Goal: Task Accomplishment & Management: Manage account settings

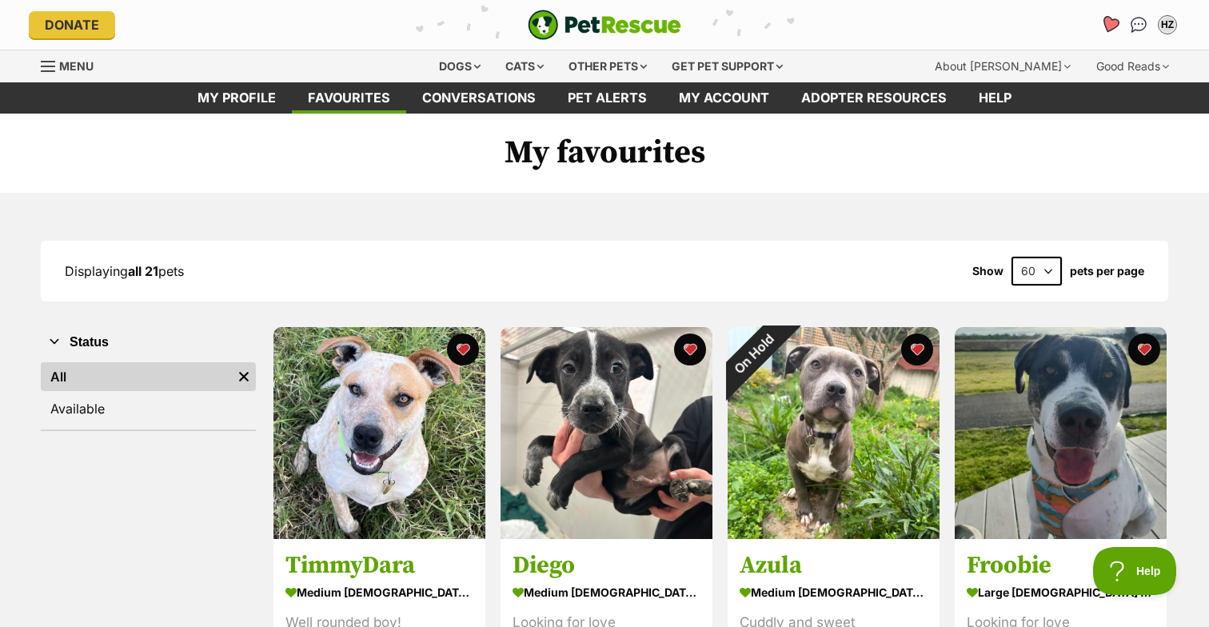
click at [1109, 22] on icon "Favourites" at bounding box center [1109, 24] width 19 height 18
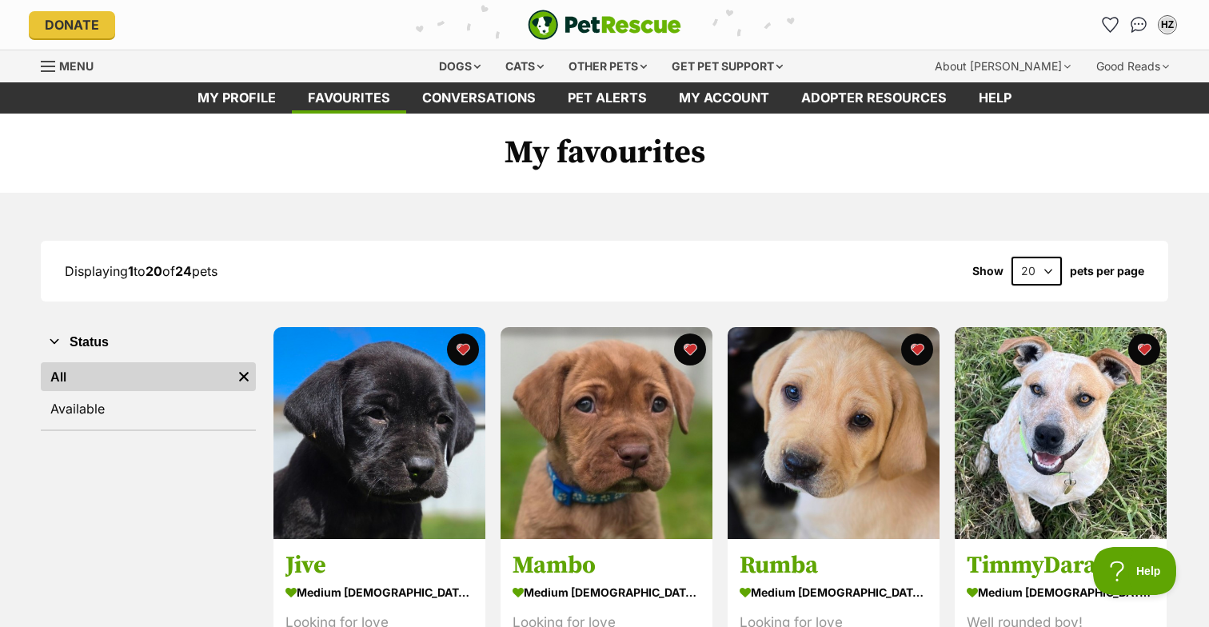
click at [1045, 271] on select "20 40 60" at bounding box center [1037, 271] width 50 height 29
select select "60"
click at [1012, 257] on select "20 40 60" at bounding box center [1037, 271] width 50 height 29
